Goal: Transaction & Acquisition: Download file/media

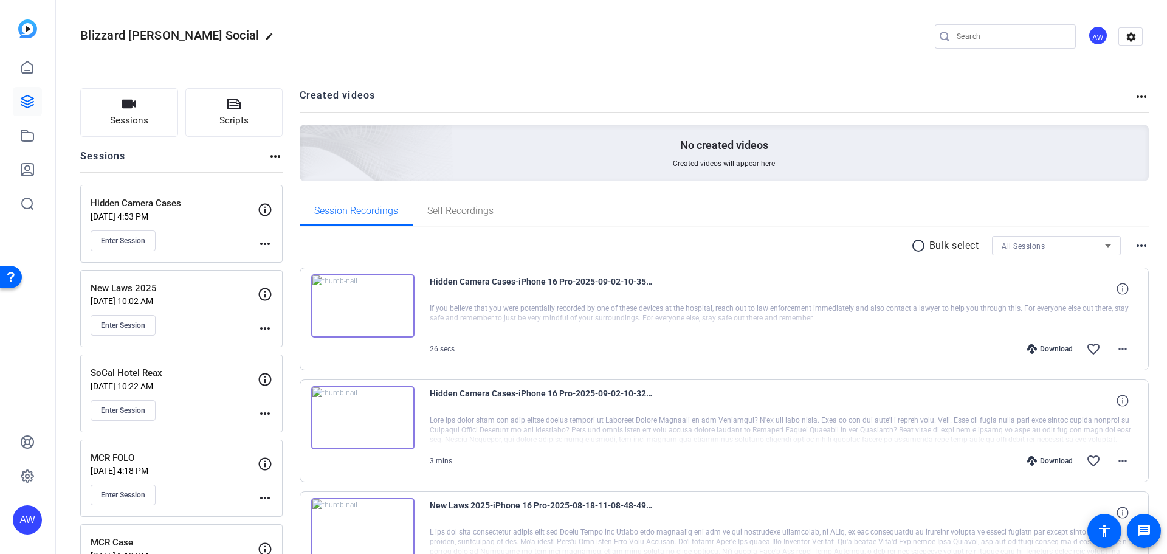
click at [1041, 466] on div "Download favorite_border more_horiz" at bounding box center [889, 460] width 495 height 29
click at [1040, 464] on div "Download" at bounding box center [1050, 461] width 58 height 10
click at [1042, 350] on div "Download" at bounding box center [1050, 349] width 58 height 10
drag, startPoint x: 269, startPoint y: 506, endPoint x: 284, endPoint y: 373, distance: 134.1
